Goal: Task Accomplishment & Management: Manage account settings

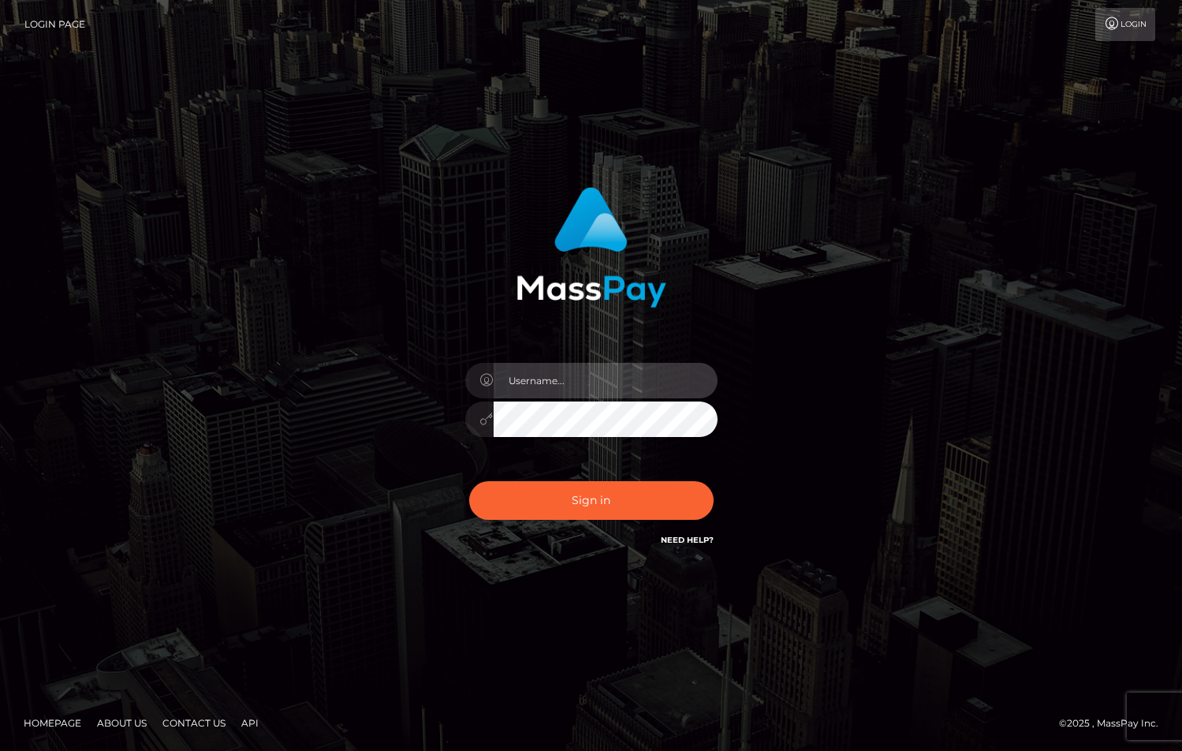
click at [581, 382] on input "text" at bounding box center [606, 380] width 224 height 35
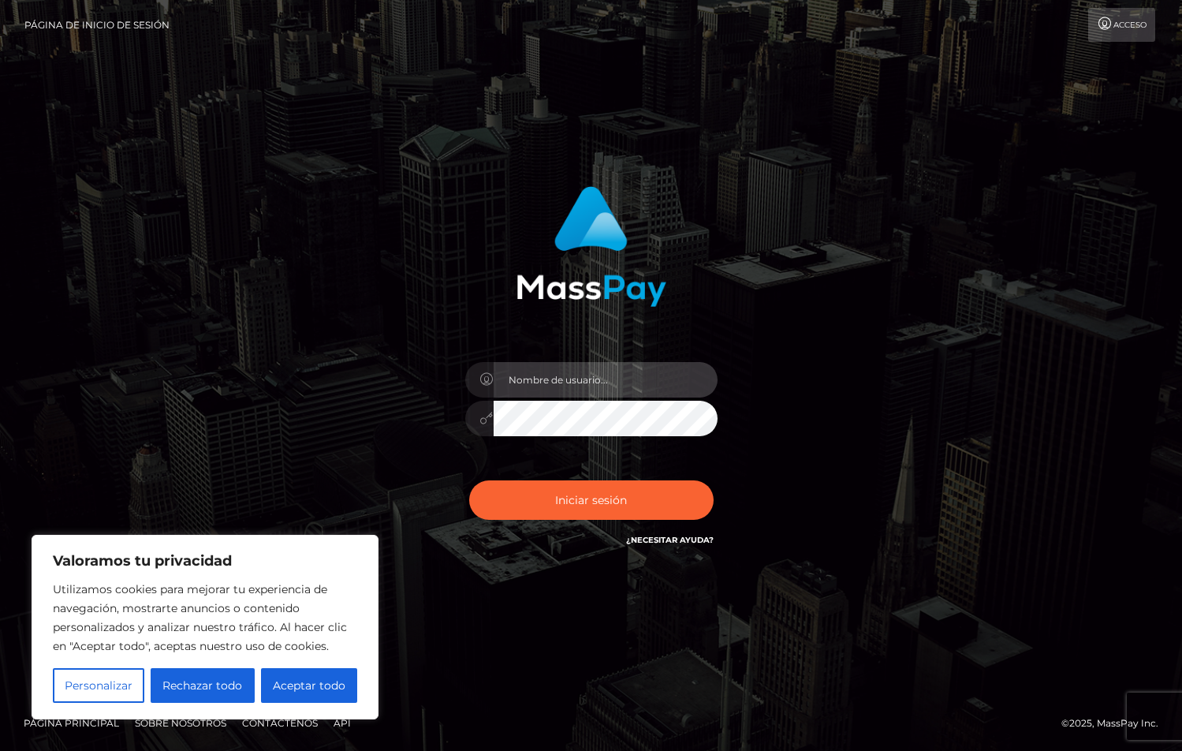
type input "[EMAIL_ADDRESS][DOMAIN_NAME]"
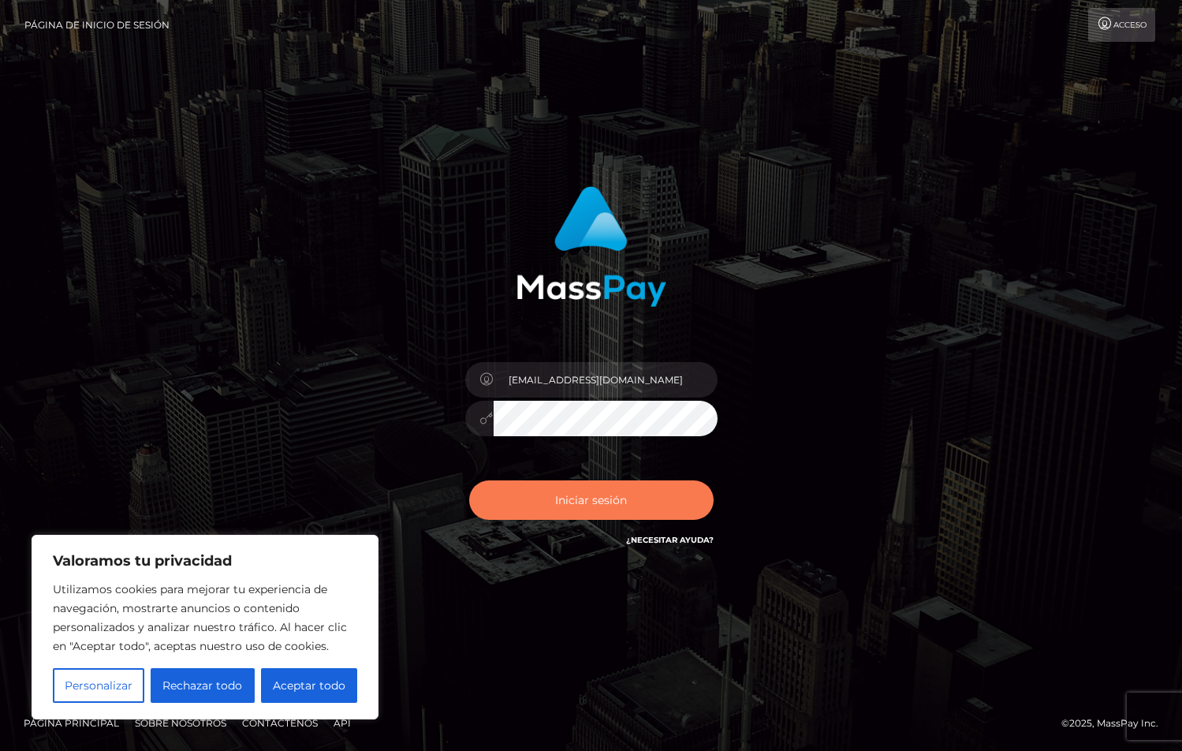
click at [506, 498] on button "Iniciar sesión" at bounding box center [591, 499] width 244 height 39
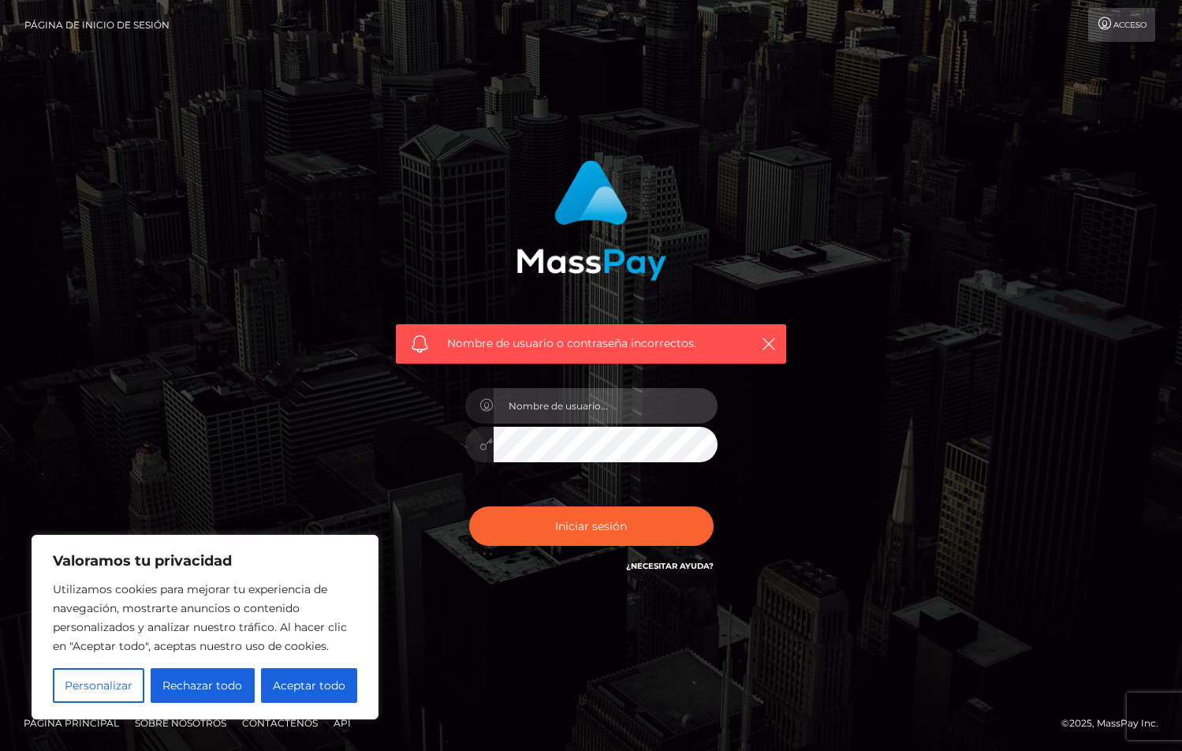
click at [536, 411] on input "text" at bounding box center [606, 405] width 224 height 35
drag, startPoint x: 297, startPoint y: 687, endPoint x: 288, endPoint y: 681, distance: 11.0
click at [297, 687] on font "Aceptar todo" at bounding box center [309, 685] width 73 height 14
checkbox input "true"
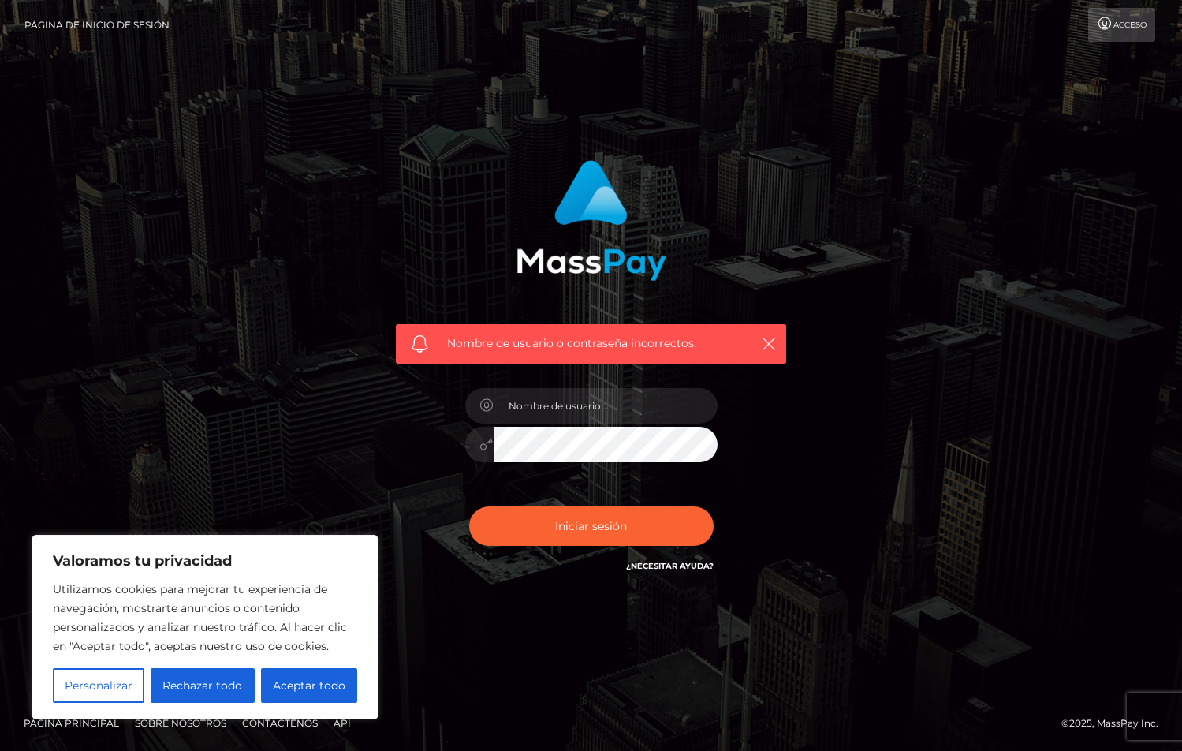
checkbox input "true"
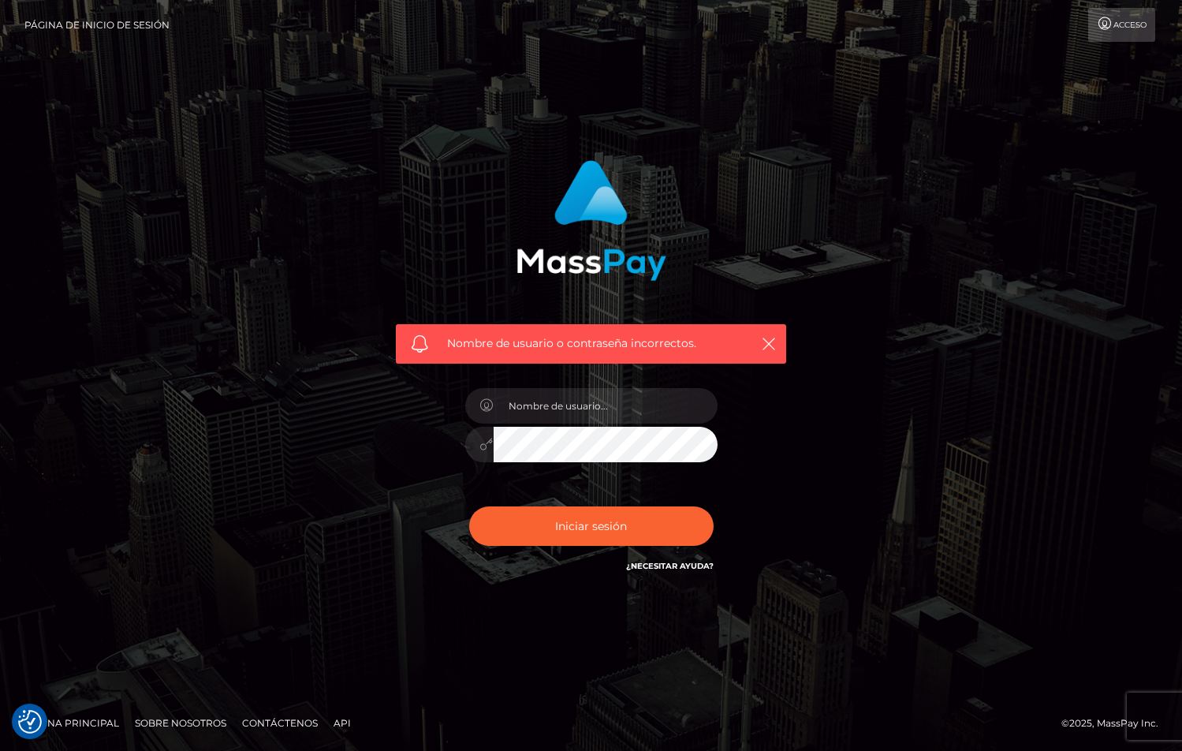
drag, startPoint x: 581, startPoint y: 379, endPoint x: 572, endPoint y: 403, distance: 25.5
click at [581, 380] on div at bounding box center [591, 436] width 276 height 121
click at [570, 405] on input "text" at bounding box center [606, 405] width 224 height 35
type input "[EMAIL_ADDRESS][DOMAIN_NAME]"
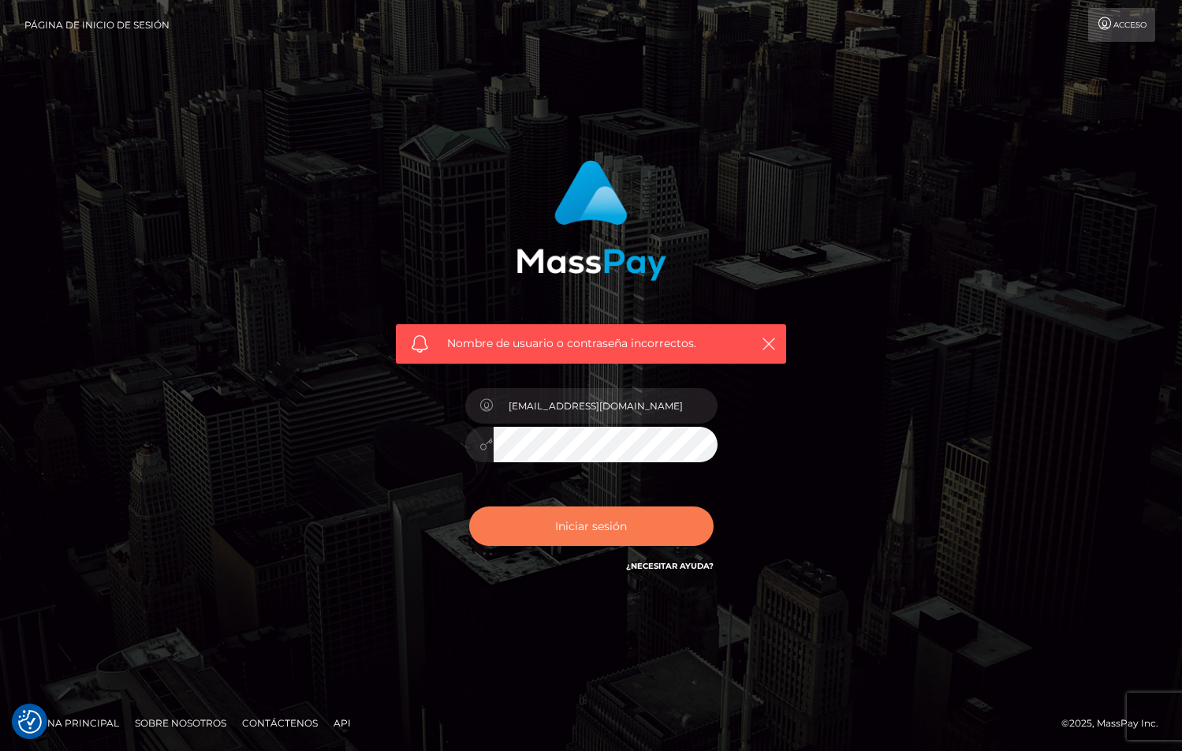
click at [580, 528] on font "Iniciar sesión" at bounding box center [591, 526] width 72 height 14
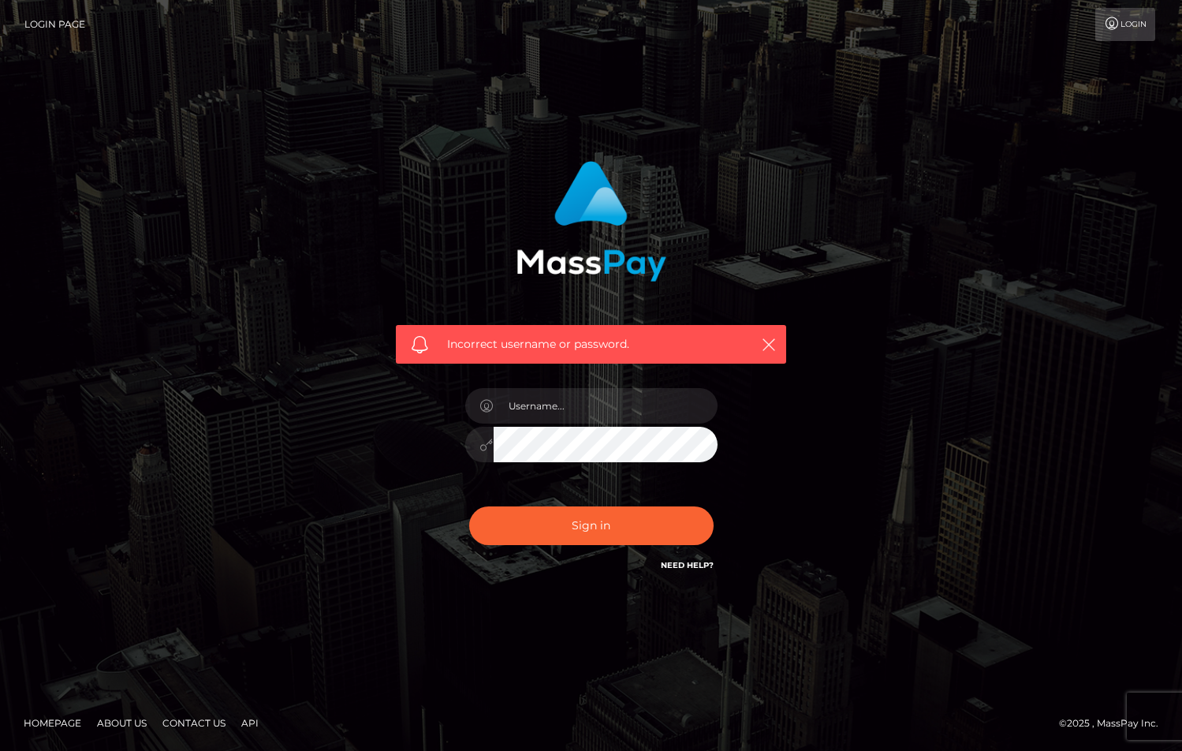
drag, startPoint x: 0, startPoint y: 0, endPoint x: 672, endPoint y: 565, distance: 877.7
click at [672, 565] on link "Need Help?" at bounding box center [687, 565] width 53 height 10
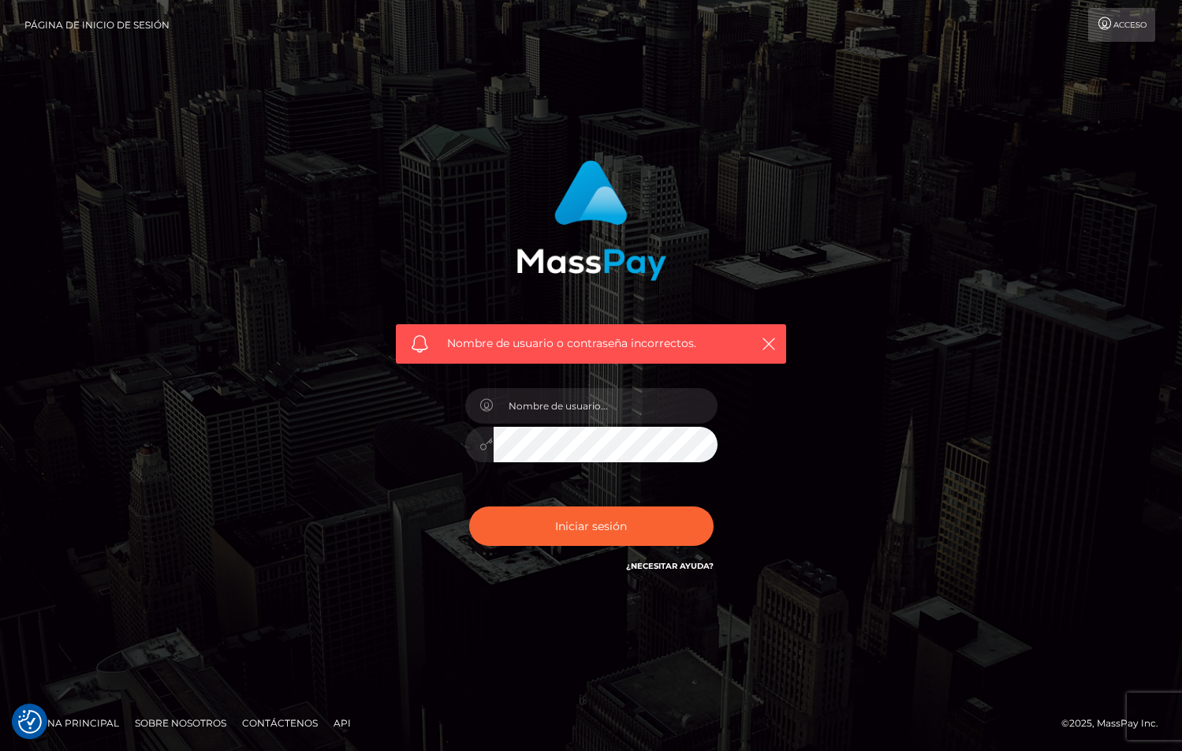
click at [659, 565] on font "¿Necesitar ayuda?" at bounding box center [670, 566] width 88 height 10
click at [662, 569] on font "¿Necesitar ayuda?" at bounding box center [670, 566] width 88 height 10
click at [537, 409] on input "text" at bounding box center [606, 405] width 224 height 35
click at [766, 340] on icon "button" at bounding box center [769, 344] width 16 height 16
